Goal: Communication & Community: Answer question/provide support

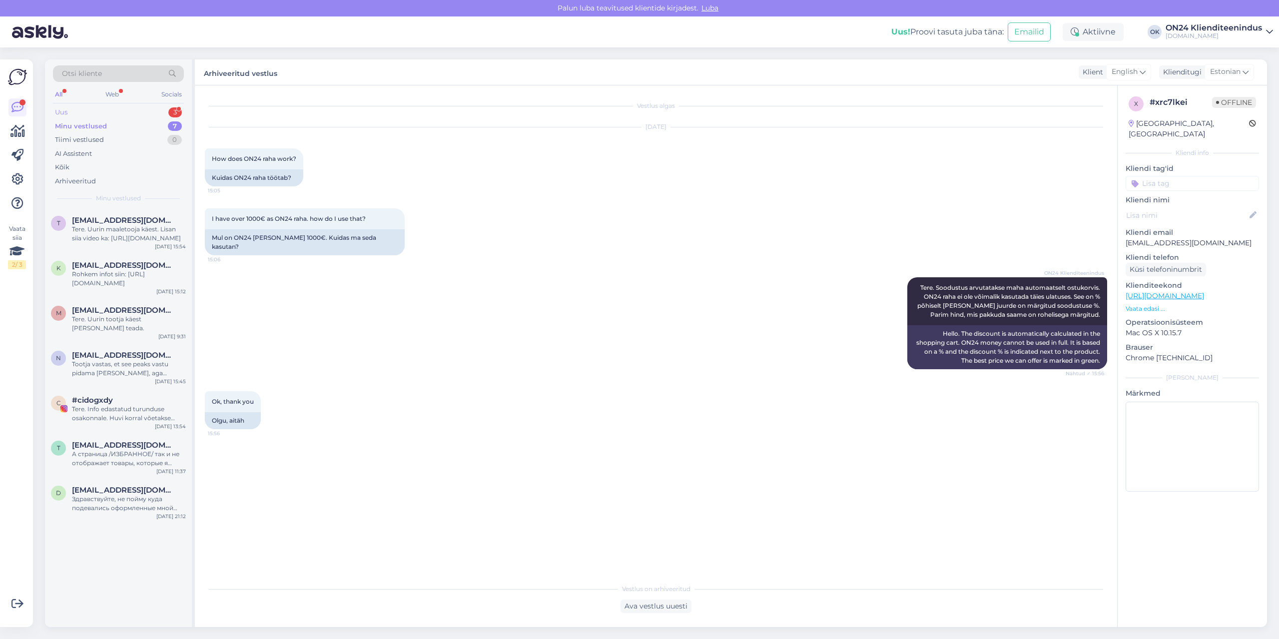
click at [99, 112] on div "Uus 3" at bounding box center [118, 112] width 131 height 14
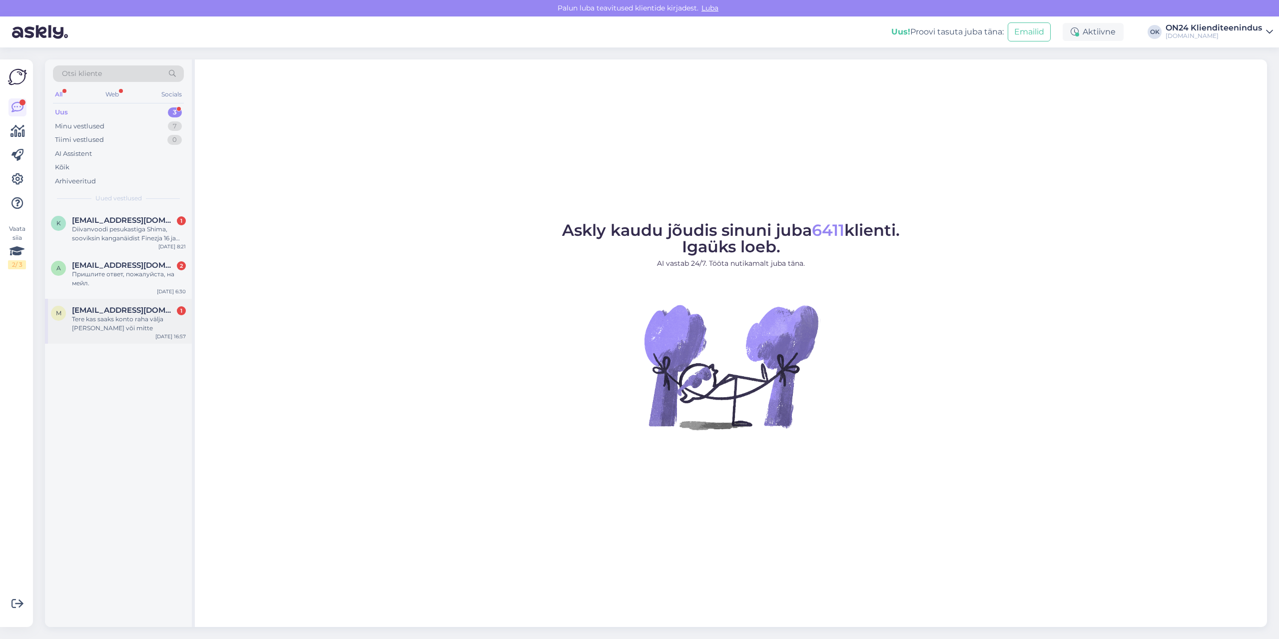
click at [156, 321] on div "Tere kas saaks konto raha välja [PERSON_NAME] või mitte" at bounding box center [129, 324] width 114 height 18
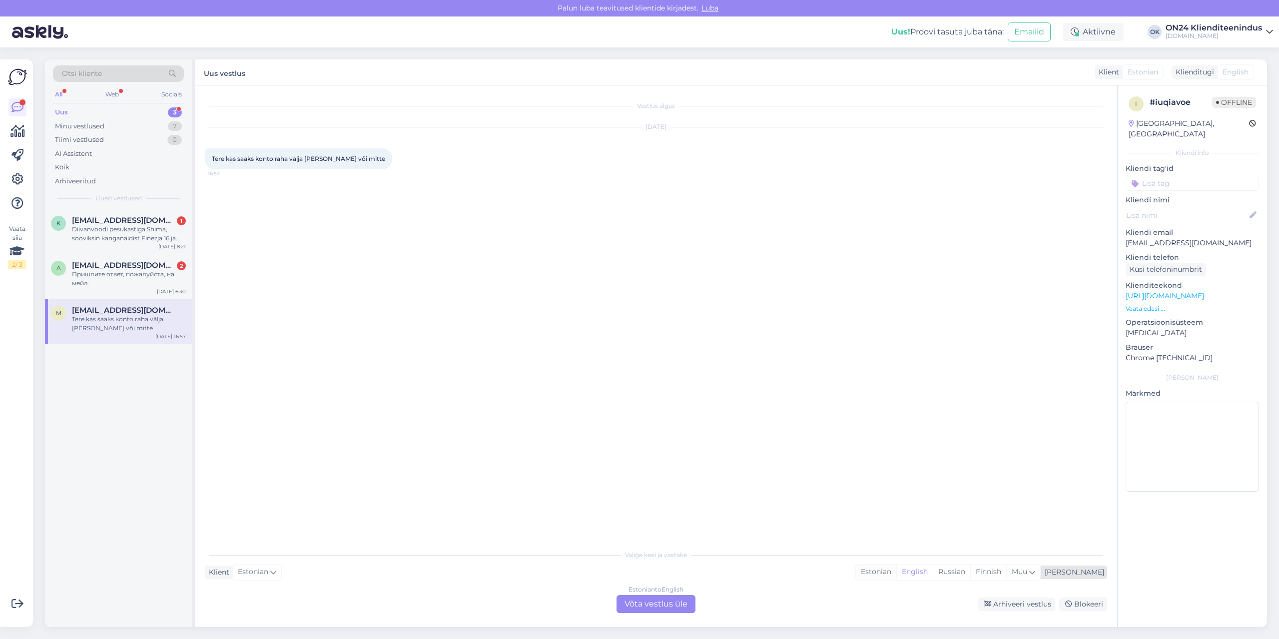
click at [897, 567] on div "Estonian" at bounding box center [876, 572] width 40 height 15
click at [673, 600] on div "Estonian to Estonian Võta vestlus üle" at bounding box center [656, 604] width 79 height 18
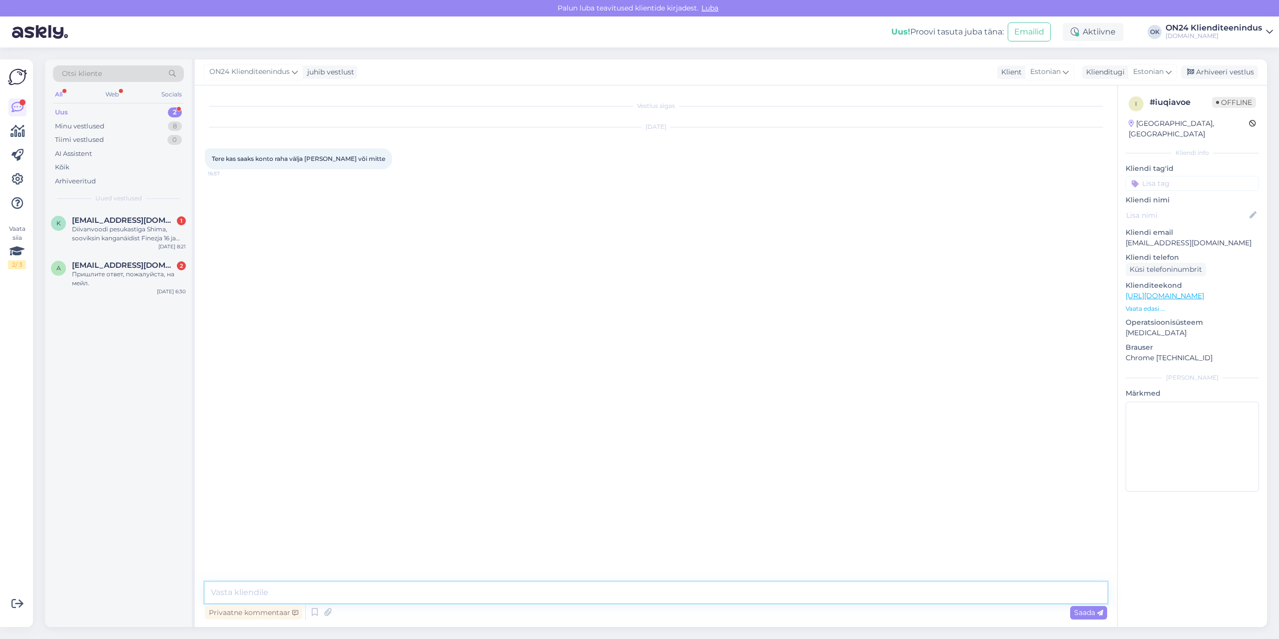
click at [658, 587] on textarea at bounding box center [656, 592] width 903 height 21
type textarea "Tere. See on virtuaalne raha ja see on püsiklientidele soodustuste saamiseks."
click at [113, 261] on span "[EMAIL_ADDRESS][DOMAIN_NAME]" at bounding box center [124, 265] width 104 height 9
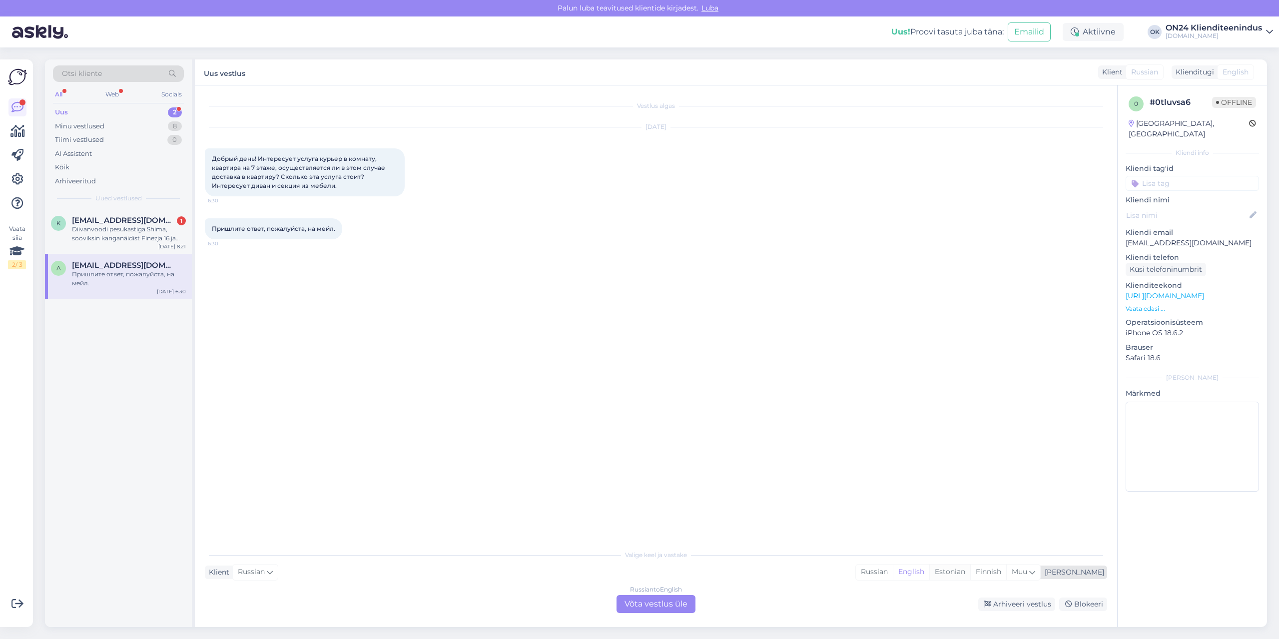
click at [971, 570] on div "Estonian" at bounding box center [950, 572] width 41 height 15
click at [654, 597] on div "Russian to Estonian Võta vestlus üle" at bounding box center [656, 604] width 79 height 18
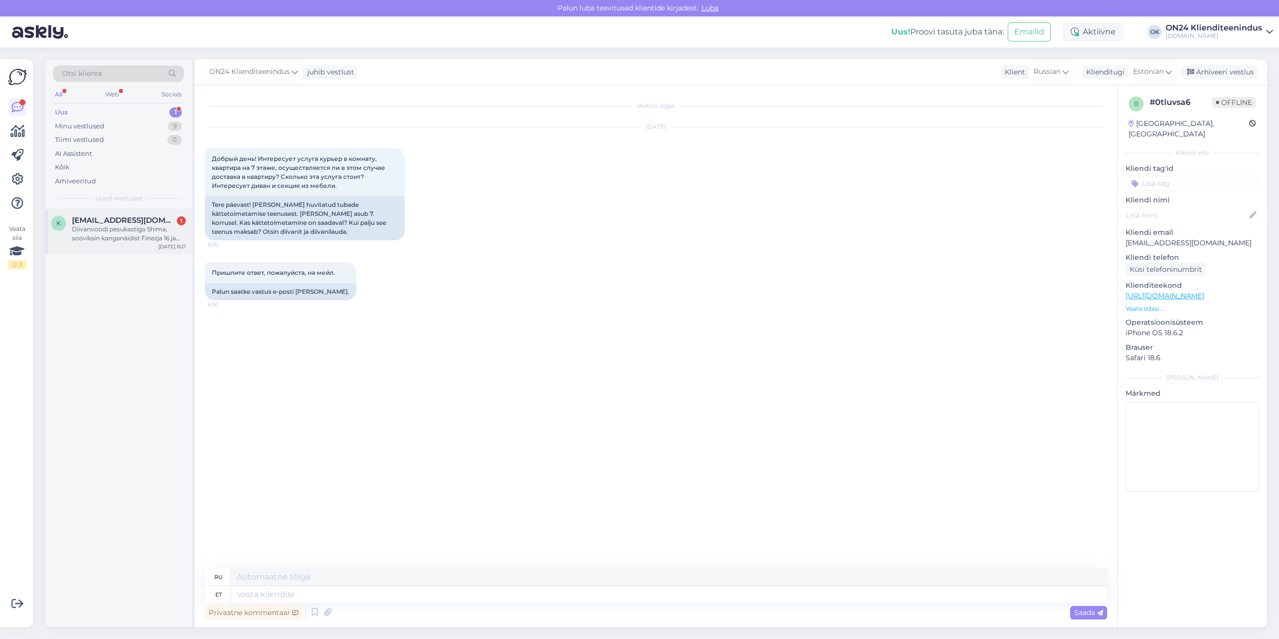
click at [121, 224] on span "[EMAIL_ADDRESS][DOMAIN_NAME]" at bounding box center [124, 220] width 104 height 9
